Goal: Information Seeking & Learning: Learn about a topic

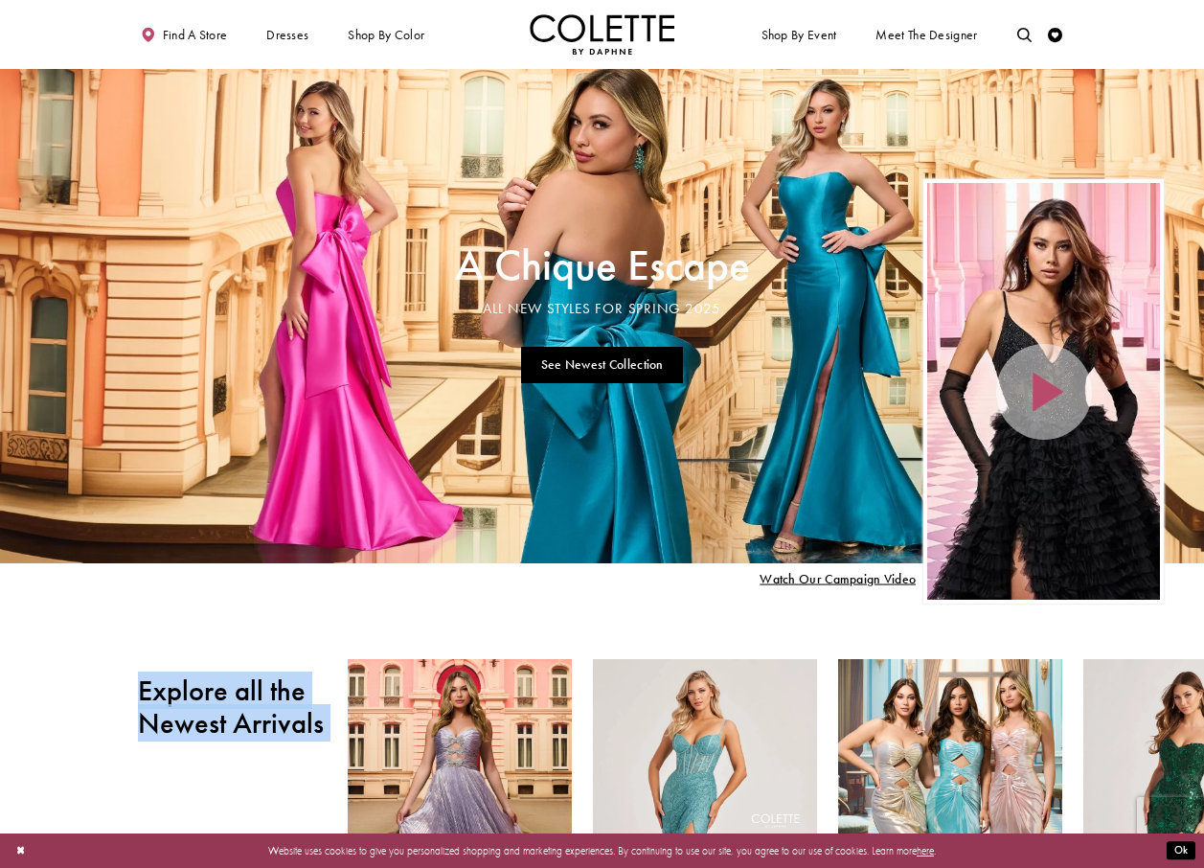
drag, startPoint x: 1060, startPoint y: 641, endPoint x: 850, endPoint y: 529, distance: 238.7
drag, startPoint x: 590, startPoint y: 658, endPoint x: 590, endPoint y: 627, distance: 30.6
click at [622, 368] on link "See Newest Collection" at bounding box center [602, 365] width 162 height 37
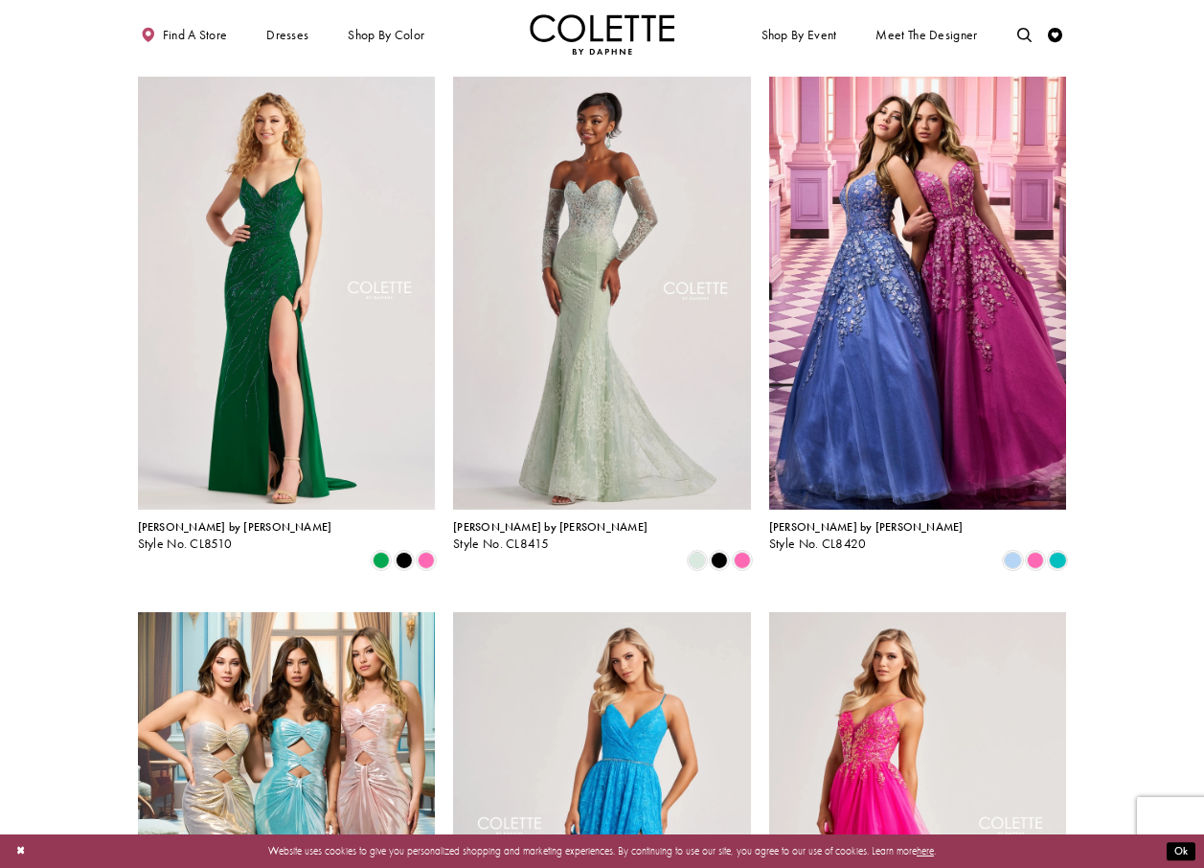
scroll to position [1724, 0]
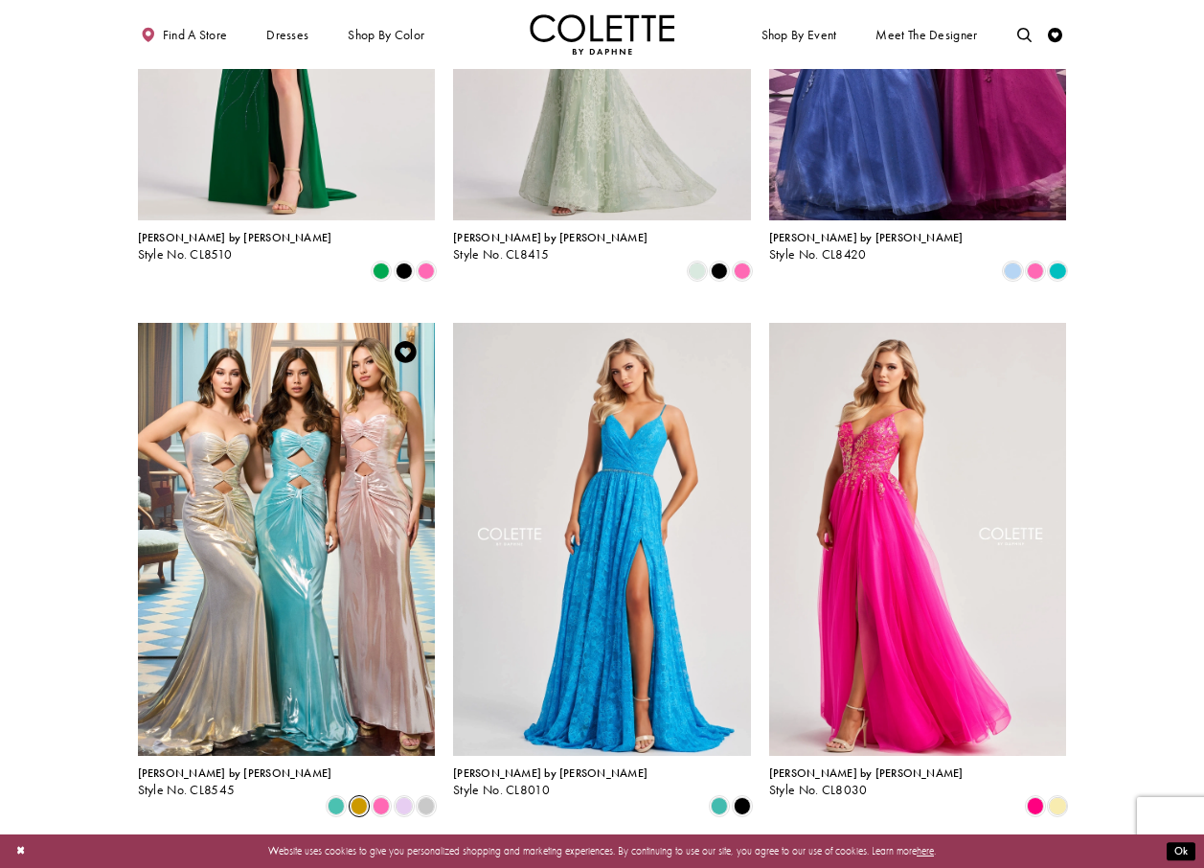
click at [362, 797] on span "Product List" at bounding box center [359, 805] width 17 height 17
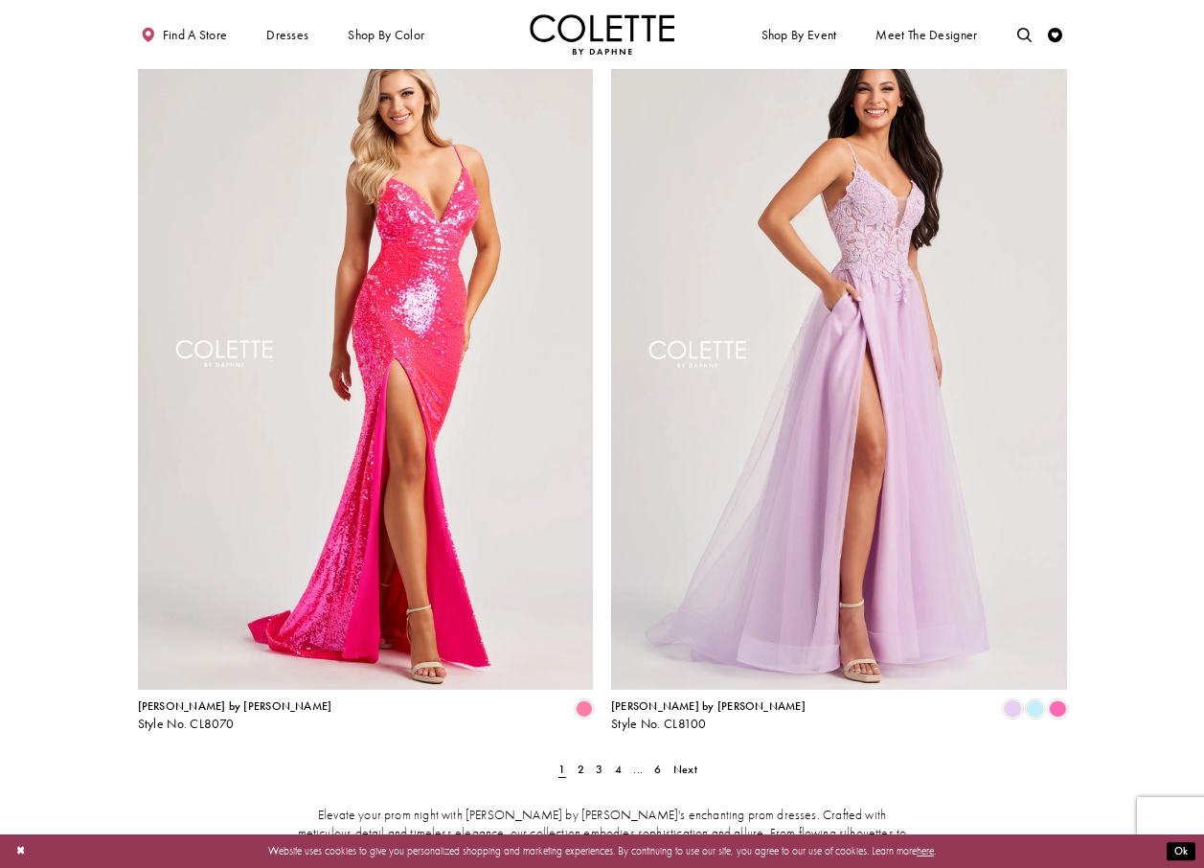
scroll to position [2873, 0]
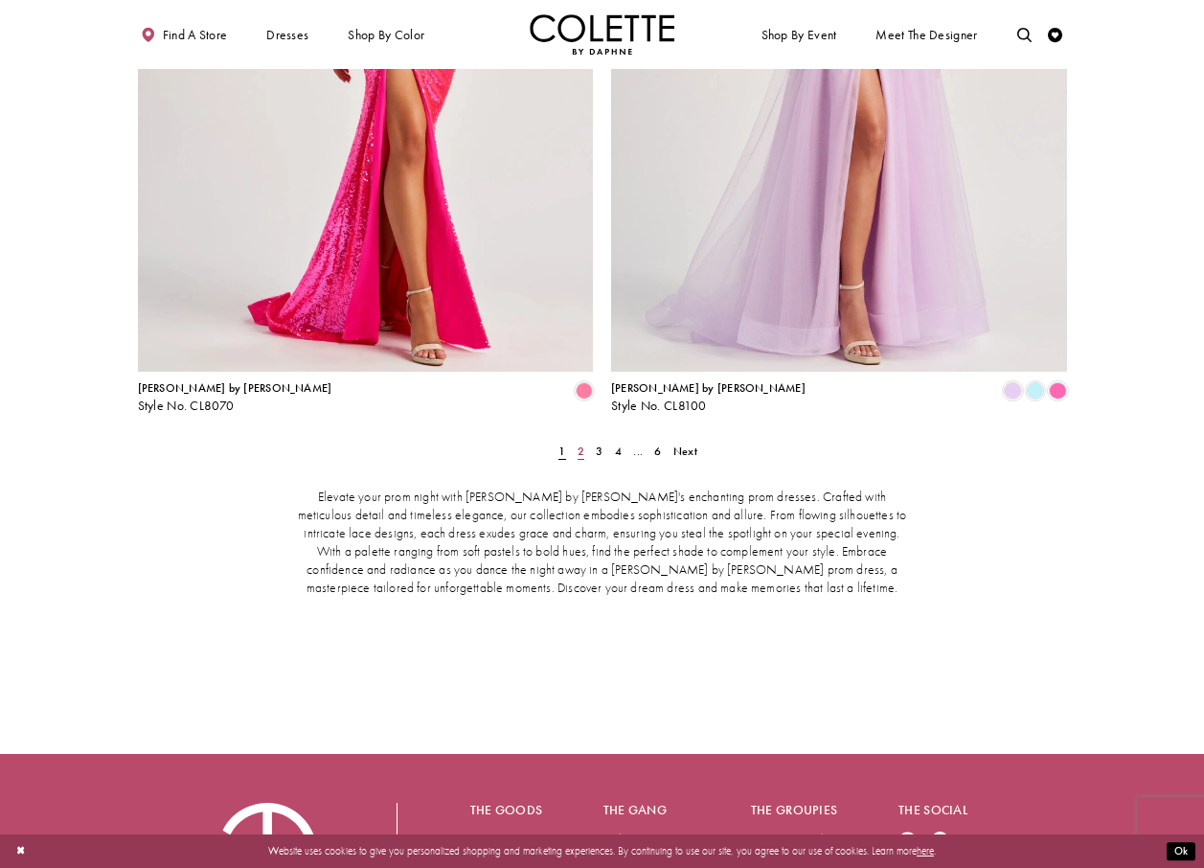
click at [579, 443] on span "2" at bounding box center [581, 450] width 7 height 15
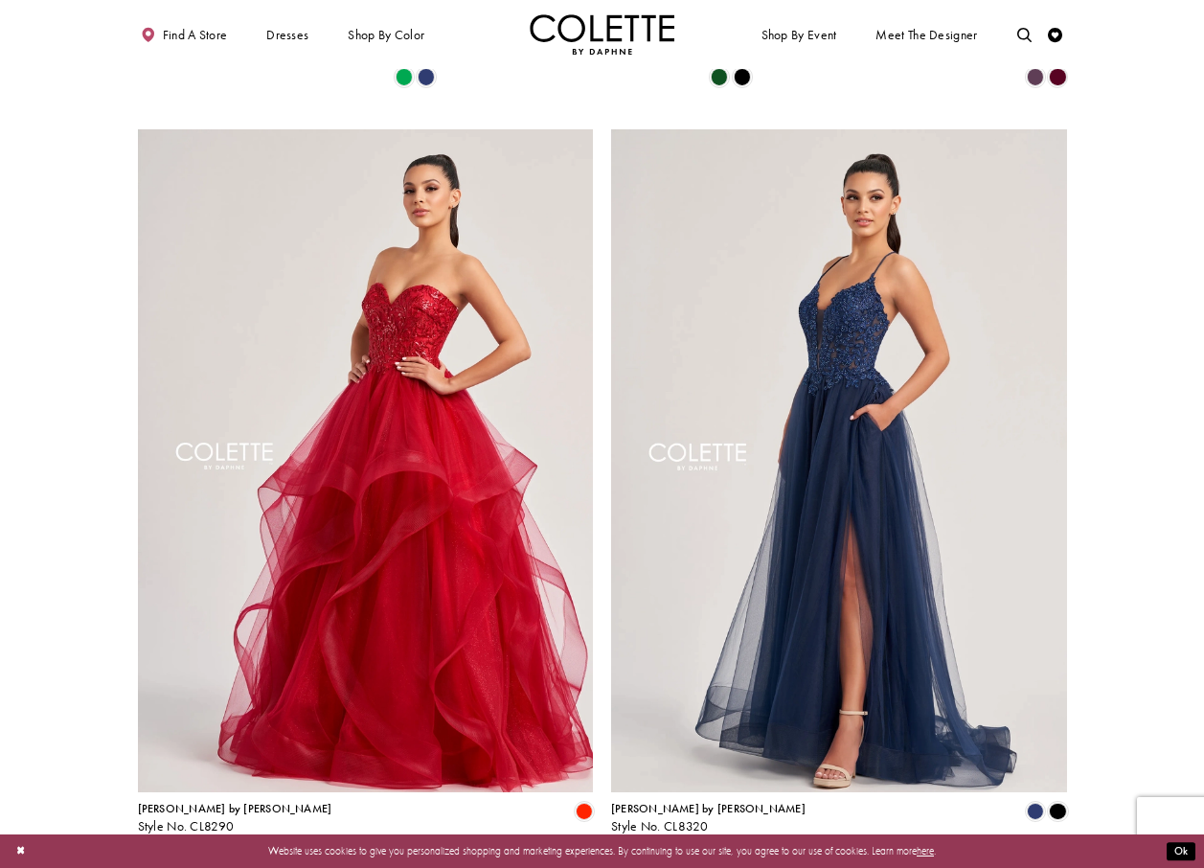
scroll to position [2575, 0]
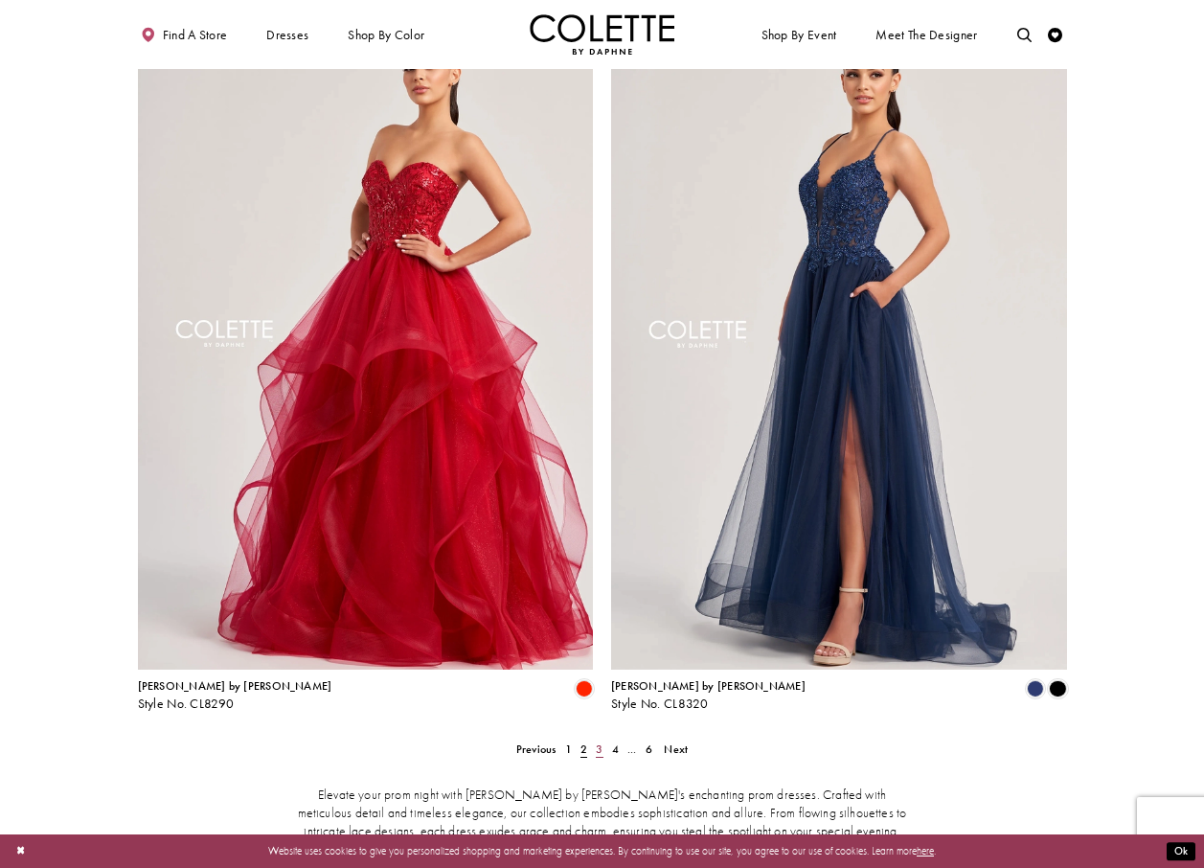
click at [604, 738] on link "3" at bounding box center [599, 748] width 15 height 21
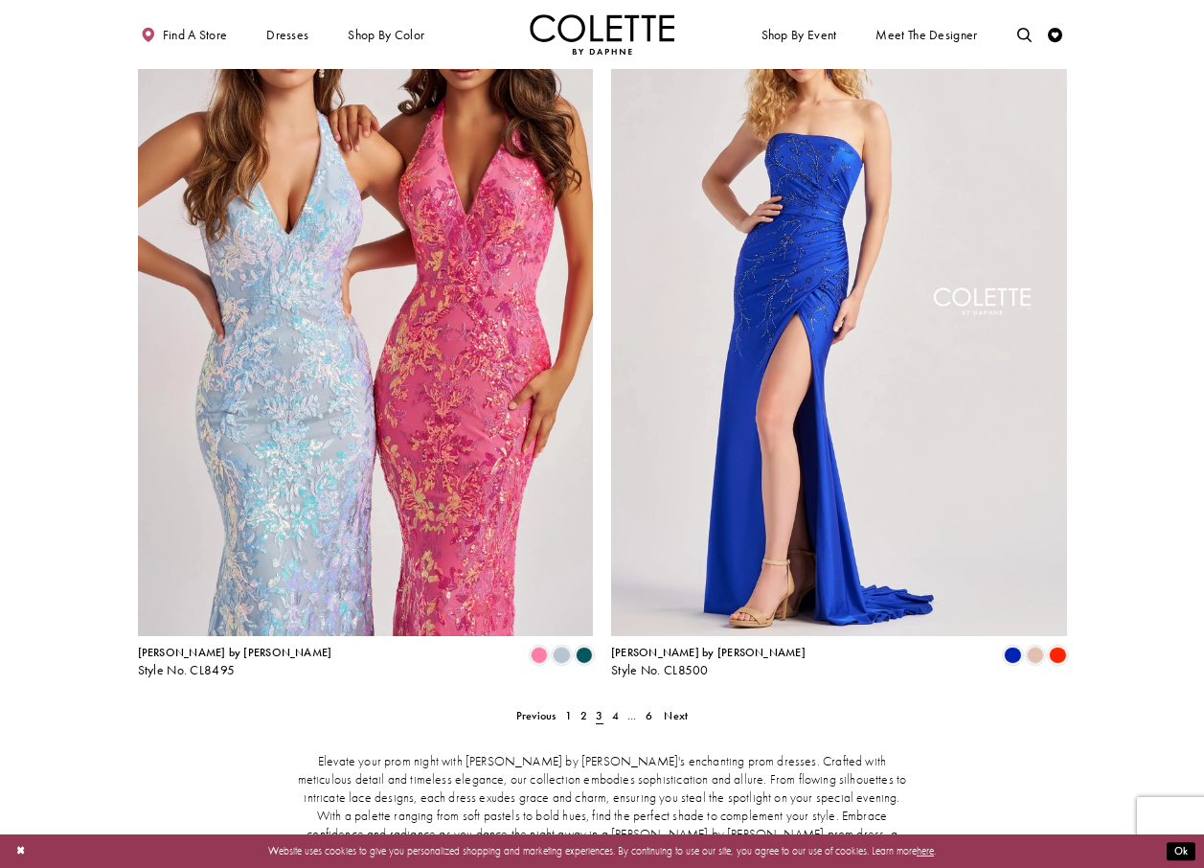
scroll to position [2671, 0]
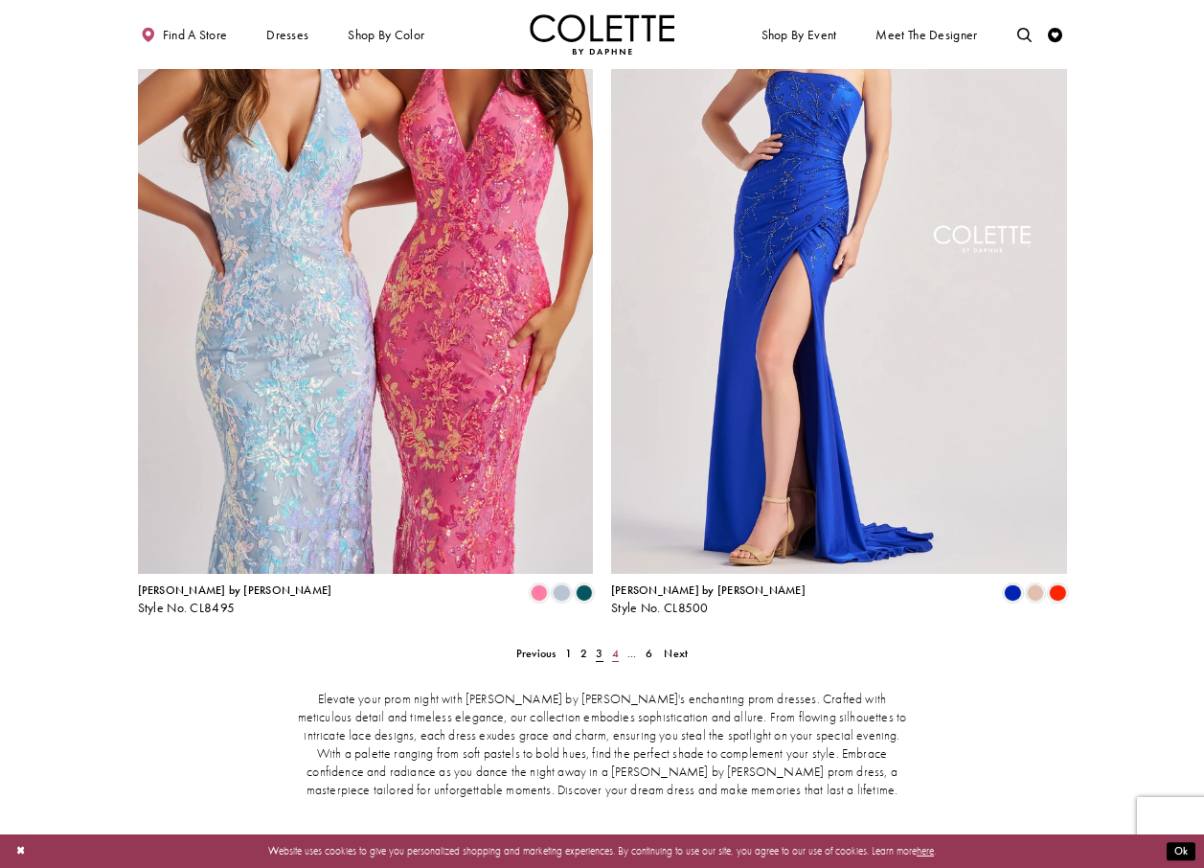
click at [614, 646] on span "4" at bounding box center [615, 653] width 7 height 15
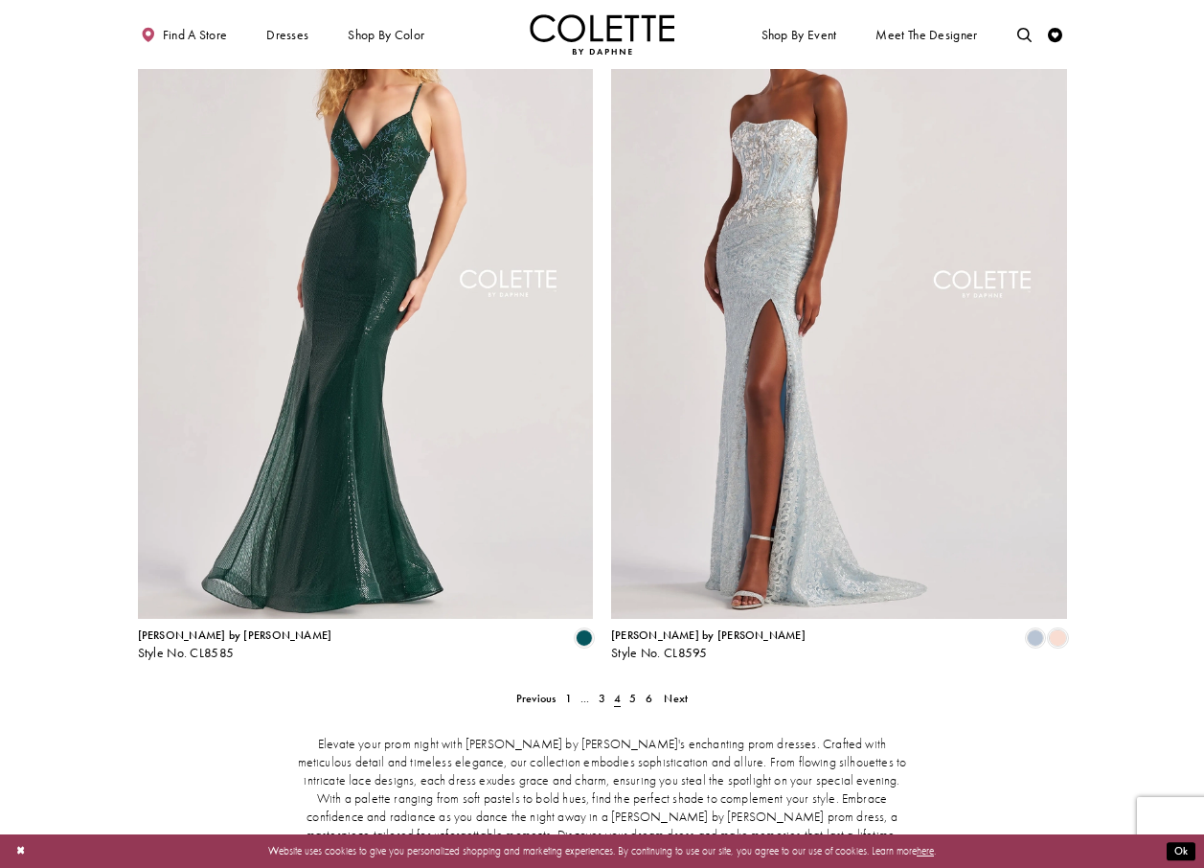
scroll to position [2671, 0]
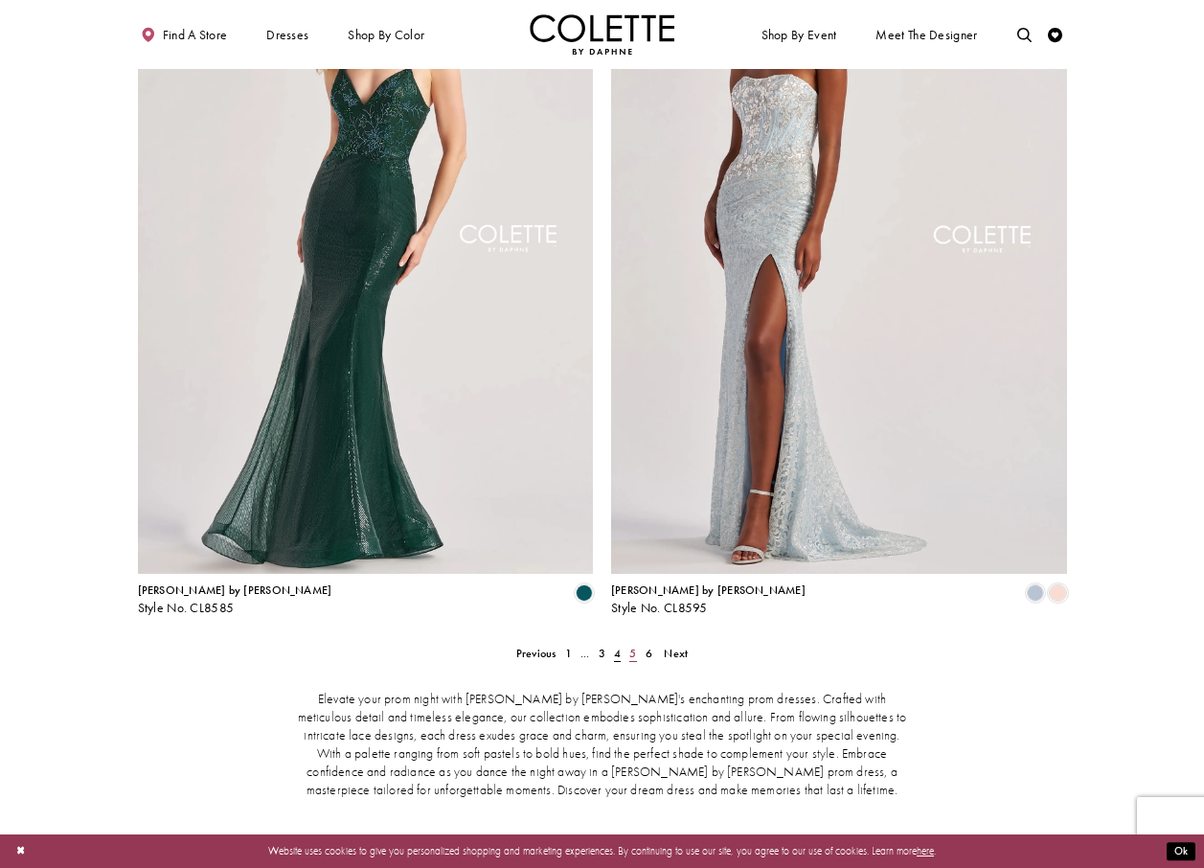
click at [634, 646] on span "5" at bounding box center [632, 653] width 7 height 15
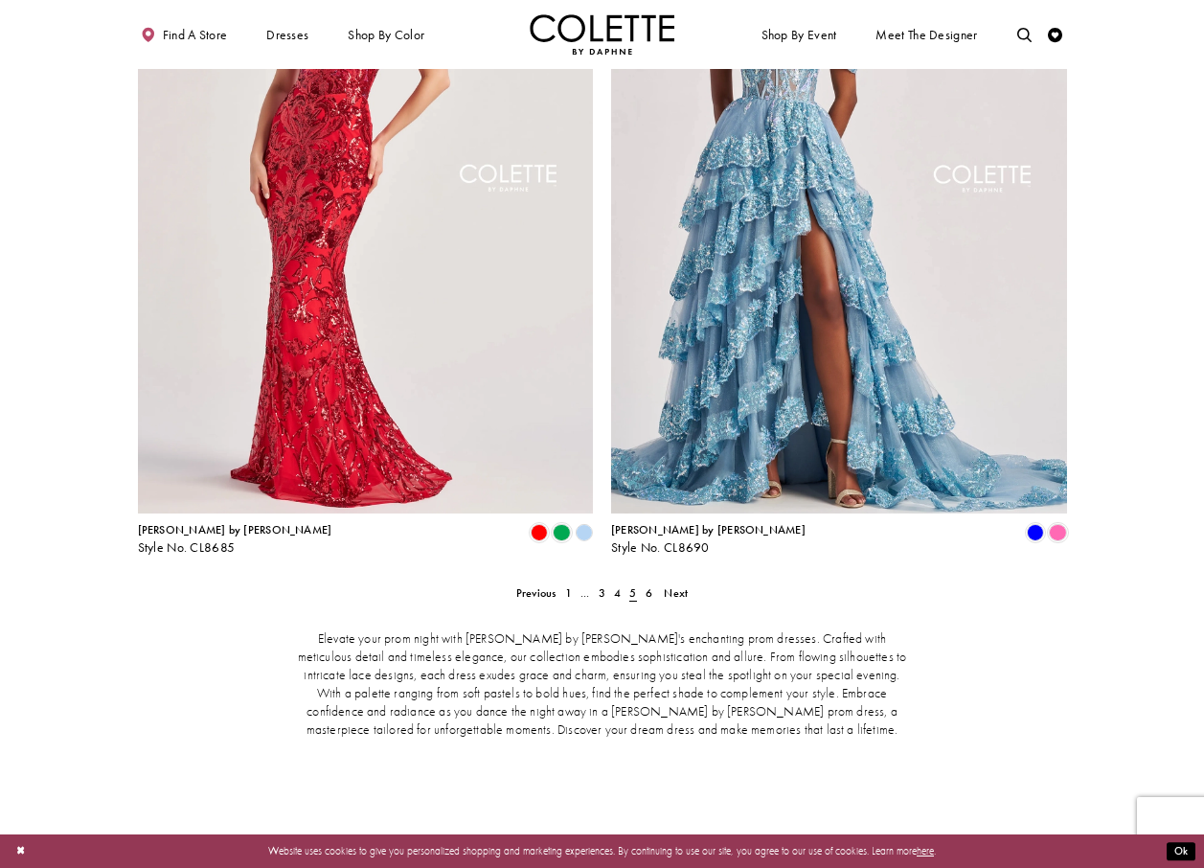
scroll to position [2767, 0]
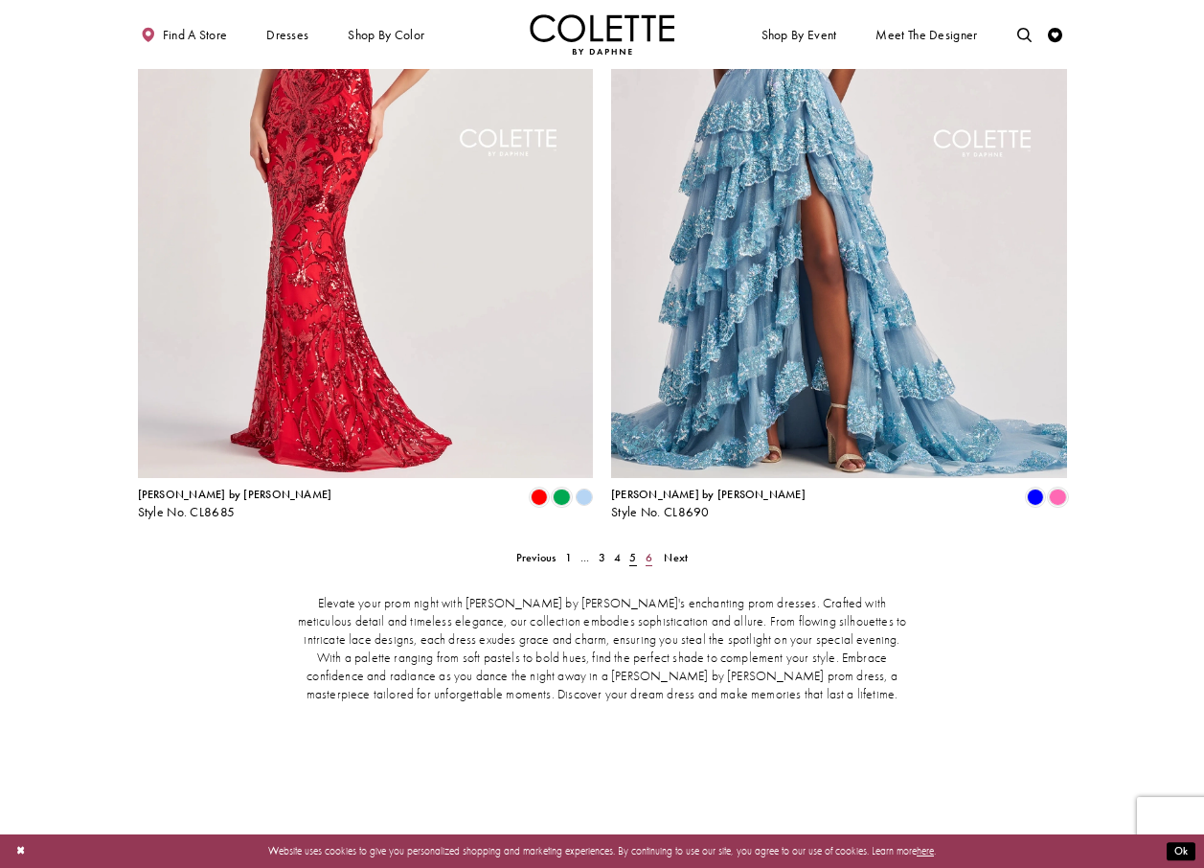
click at [650, 550] on span "6" at bounding box center [649, 557] width 7 height 15
